Goal: Information Seeking & Learning: Learn about a topic

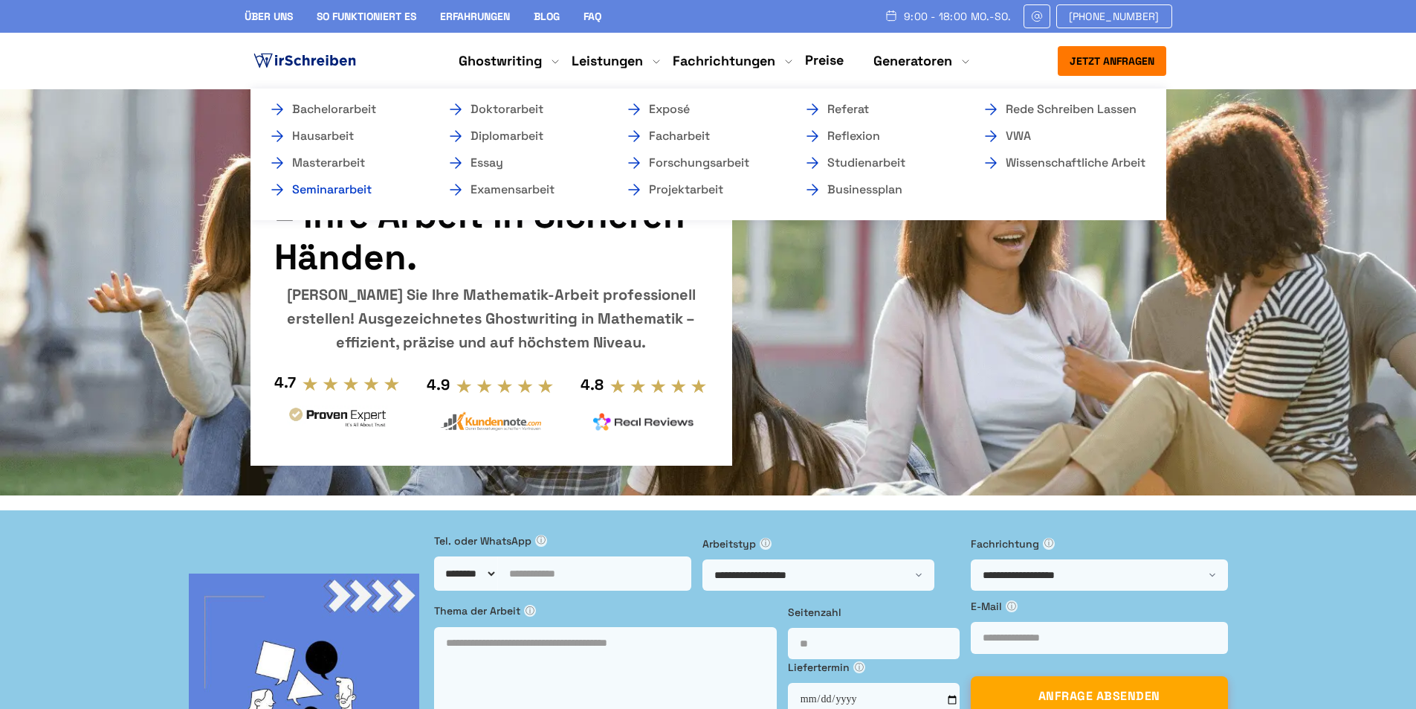
click at [321, 193] on link "Seminararbeit" at bounding box center [342, 190] width 149 height 18
click at [326, 138] on link "Hausarbeit" at bounding box center [342, 136] width 149 height 18
click at [275, 138] on link "Hausarbeit" at bounding box center [342, 136] width 149 height 18
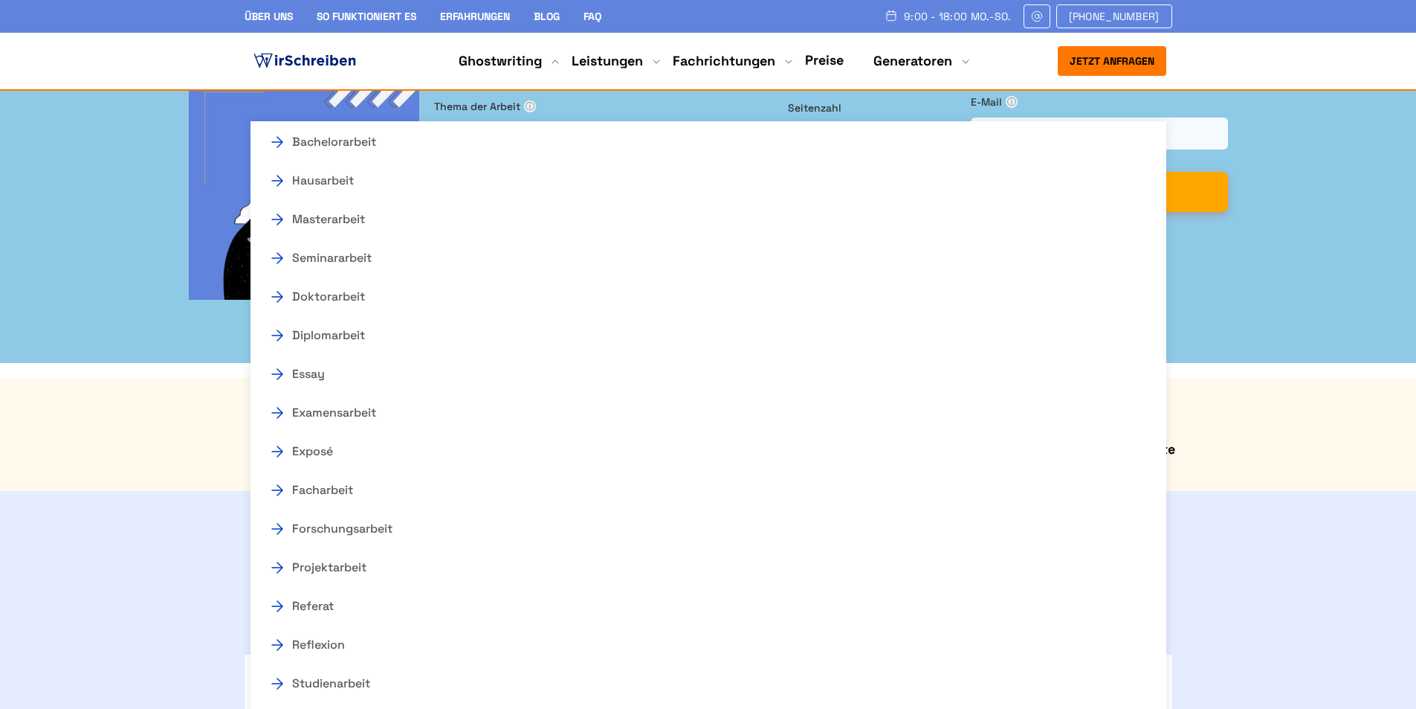
scroll to position [372, 0]
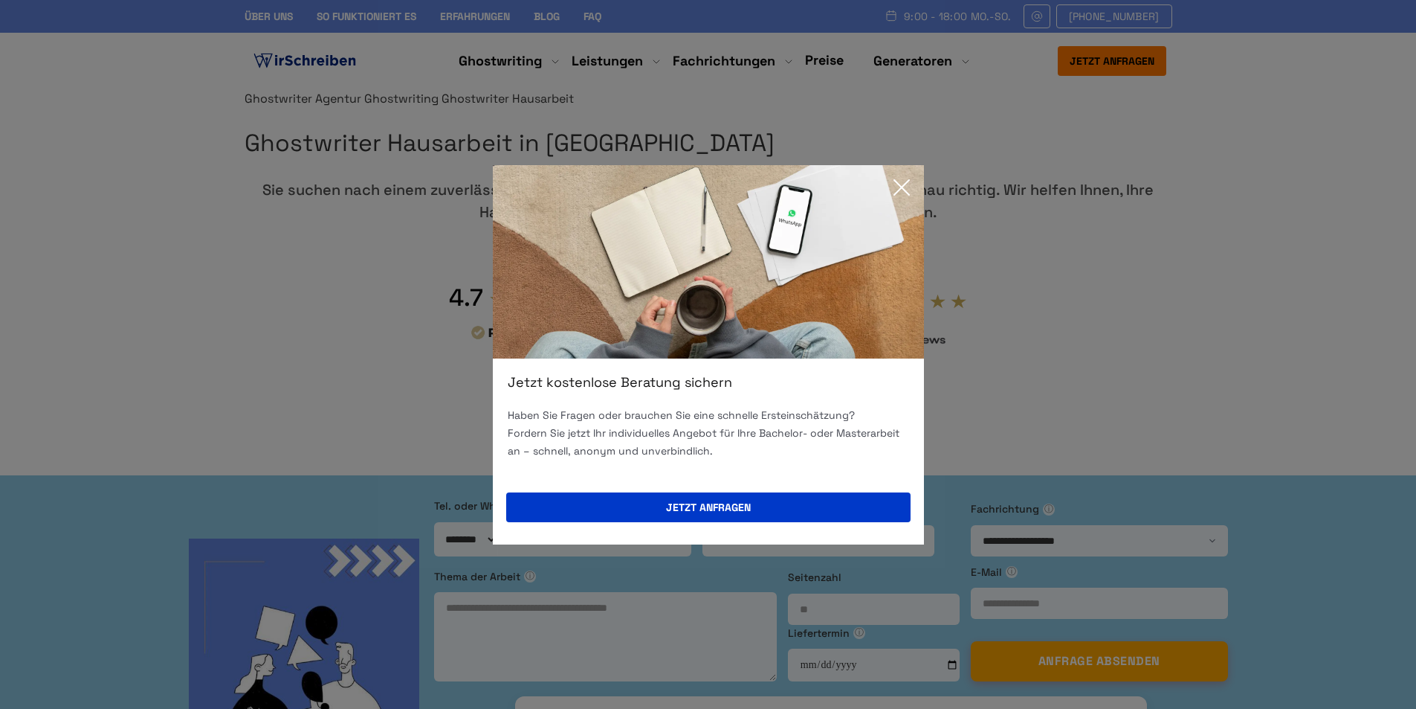
click at [901, 193] on icon at bounding box center [902, 188] width 30 height 30
